Goal: Check status: Check status

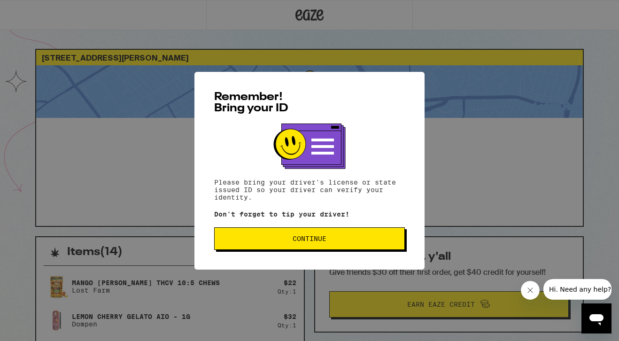
click at [316, 245] on button "Continue" at bounding box center [309, 238] width 191 height 23
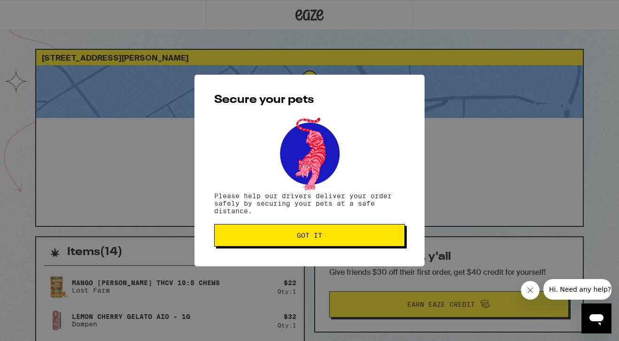
click at [316, 245] on button "Got it" at bounding box center [309, 235] width 191 height 23
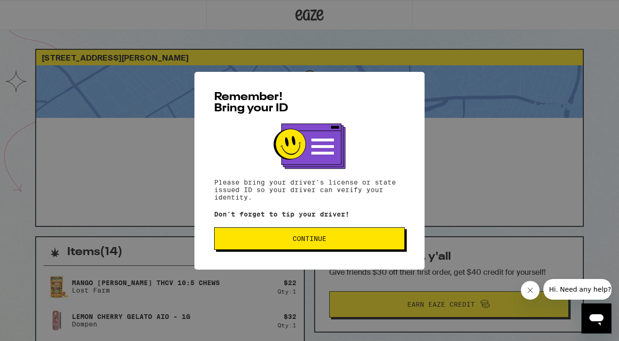
click at [290, 242] on span "Continue" at bounding box center [309, 238] width 175 height 7
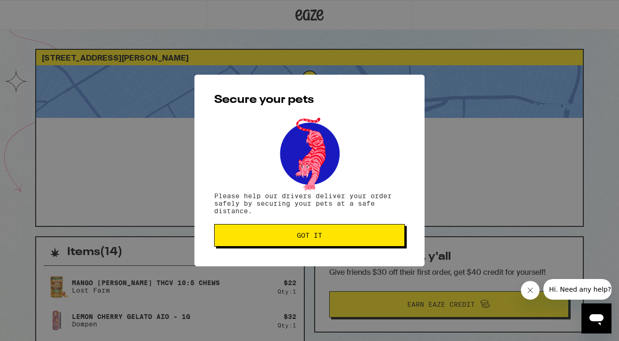
click at [290, 242] on button "Got it" at bounding box center [309, 235] width 191 height 23
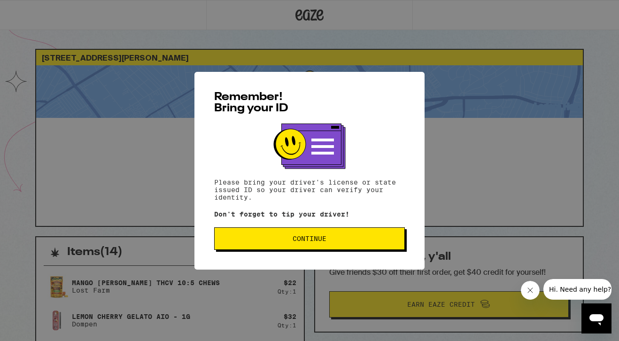
click at [321, 242] on span "Continue" at bounding box center [309, 238] width 34 height 7
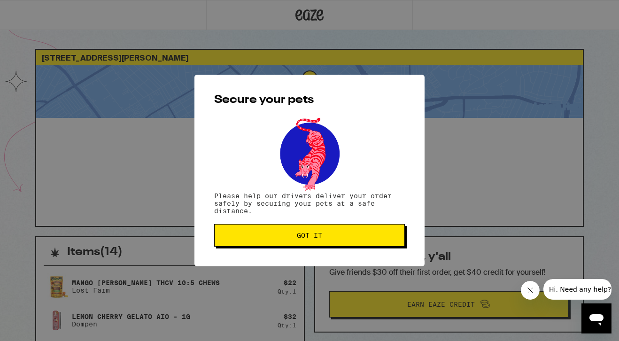
click at [321, 243] on button "Got it" at bounding box center [309, 235] width 191 height 23
